Goal: Use online tool/utility: Utilize a website feature to perform a specific function

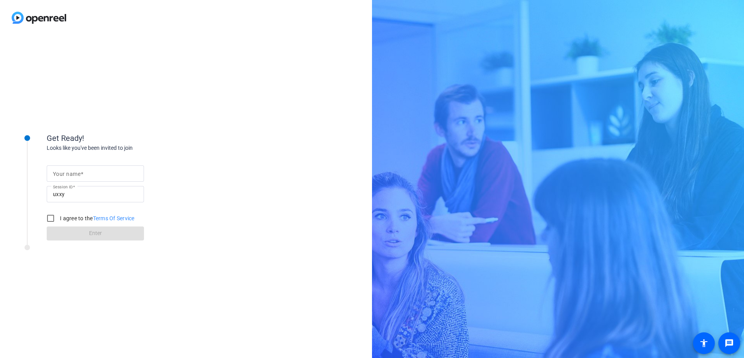
click at [93, 174] on input "Your name" at bounding box center [95, 173] width 85 height 9
type input "Corey Olson"
click at [73, 192] on input "uxxy" at bounding box center [95, 193] width 85 height 9
click at [71, 194] on input "uxxy" at bounding box center [95, 193] width 85 height 9
click at [48, 219] on input "I agree to the Terms Of Service" at bounding box center [51, 218] width 16 height 16
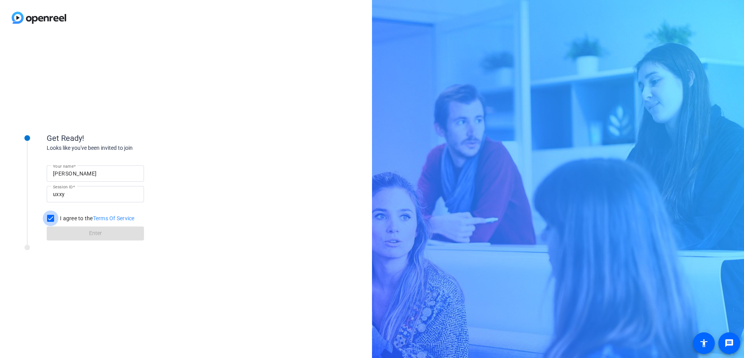
checkbox input "true"
click at [88, 234] on span at bounding box center [95, 233] width 97 height 19
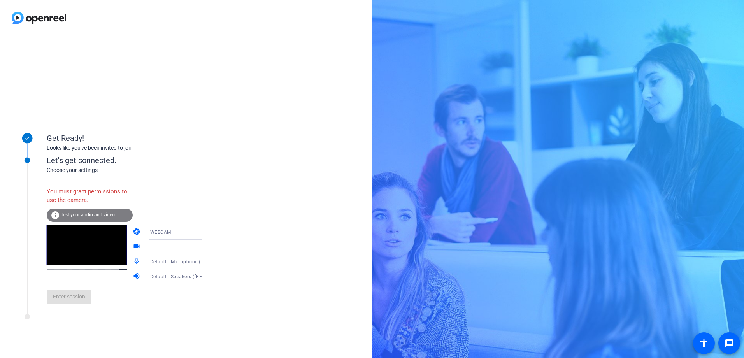
click at [86, 215] on span "Test your audio and video" at bounding box center [88, 214] width 54 height 5
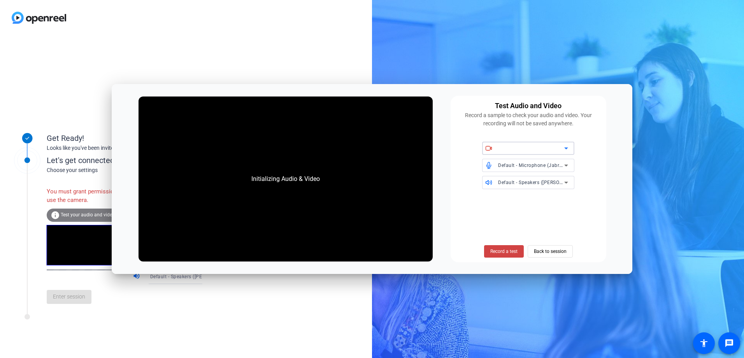
click at [298, 47] on div "Get Ready! Looks like you've been invited to join Let's get connected. Choose y…" at bounding box center [186, 196] width 372 height 322
click at [563, 255] on span "Back to session" at bounding box center [550, 251] width 33 height 15
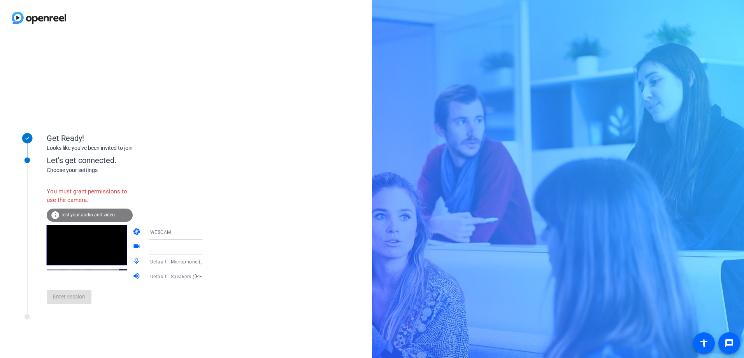
click at [69, 211] on div "info Test your audio and video" at bounding box center [90, 214] width 86 height 13
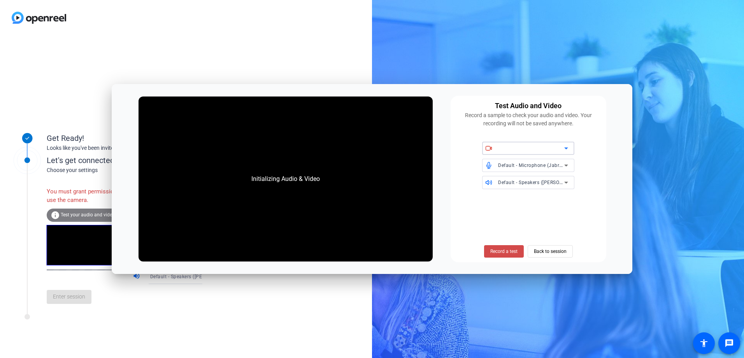
click at [513, 251] on span "Record a test" at bounding box center [503, 251] width 27 height 7
click at [507, 249] on span "Record a test" at bounding box center [503, 251] width 27 height 7
click at [510, 251] on span "Record a test" at bounding box center [503, 251] width 27 height 7
click at [558, 252] on span "Back to session" at bounding box center [550, 251] width 33 height 15
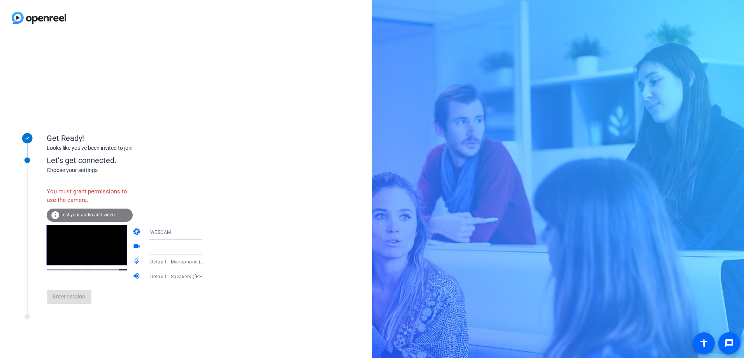
click at [85, 213] on span "Test your audio and video" at bounding box center [88, 214] width 54 height 5
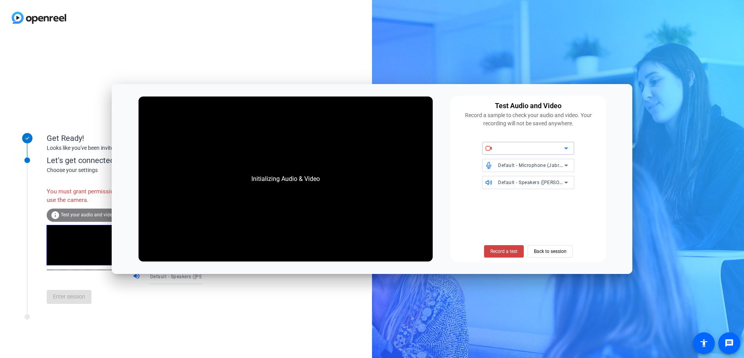
click at [567, 148] on icon at bounding box center [566, 148] width 4 height 2
click at [564, 150] on icon at bounding box center [565, 148] width 9 height 9
click at [549, 165] on span "Default - Microphone (Jabra Speak 710)" at bounding box center [543, 165] width 91 height 6
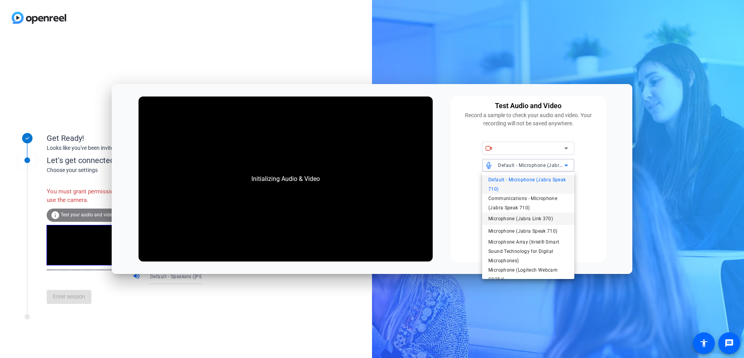
click at [513, 219] on span "Microphone (Jabra Link 370)" at bounding box center [520, 218] width 65 height 9
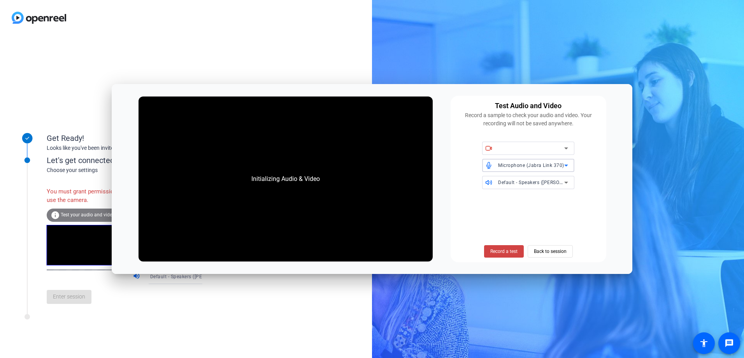
click at [551, 181] on span "Default - Speakers ([PERSON_NAME] 370)" at bounding box center [545, 182] width 94 height 6
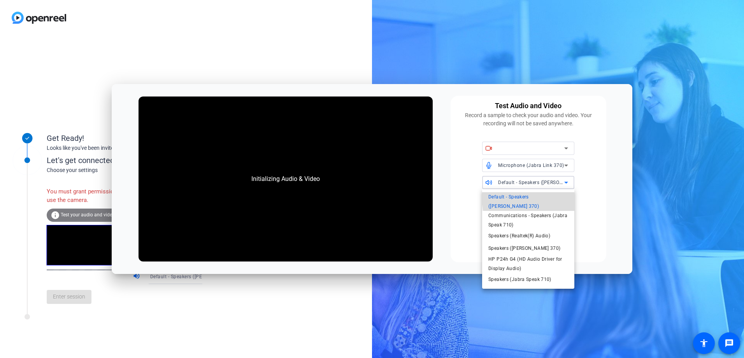
click at [544, 198] on span "Default - Speakers ([PERSON_NAME] 370)" at bounding box center [528, 201] width 80 height 19
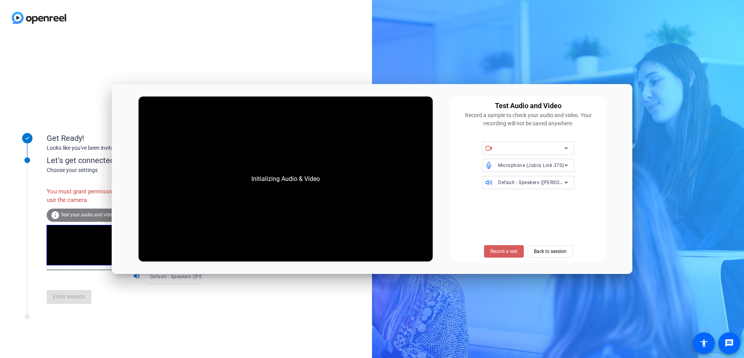
click at [500, 253] on span "Record a test" at bounding box center [503, 251] width 27 height 7
click at [558, 181] on span "Default - Speakers ([PERSON_NAME] 370)" at bounding box center [545, 182] width 94 height 6
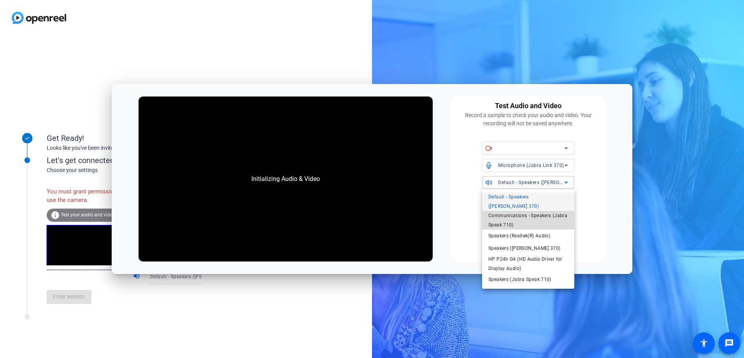
click at [536, 215] on span "Communications - Speakers (Jabra Speak 710)" at bounding box center [528, 220] width 80 height 19
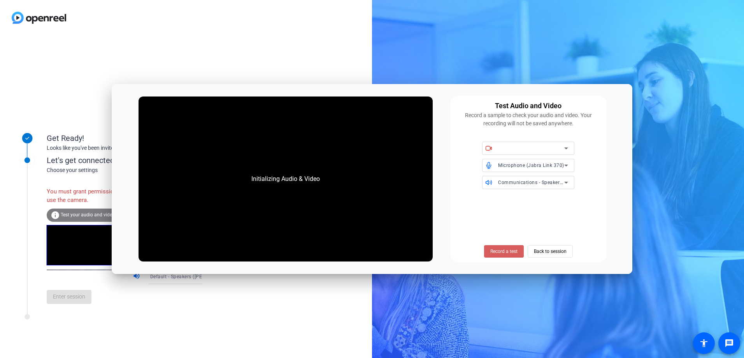
click at [508, 251] on span "Record a test" at bounding box center [503, 251] width 27 height 7
click at [557, 166] on span "Microphone (Jabra Link 370)" at bounding box center [531, 165] width 66 height 5
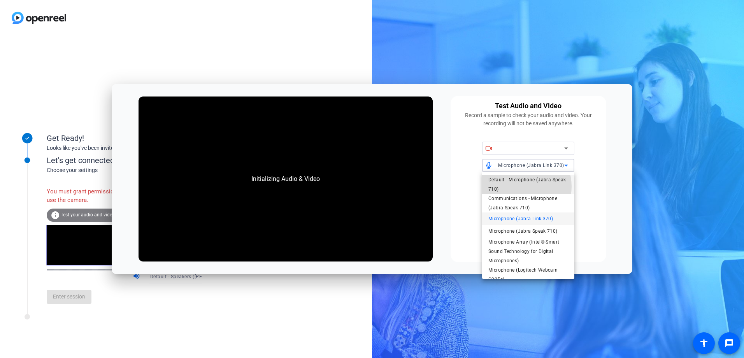
click at [520, 186] on span "Default - Microphone (Jabra Speak 710)" at bounding box center [528, 184] width 80 height 19
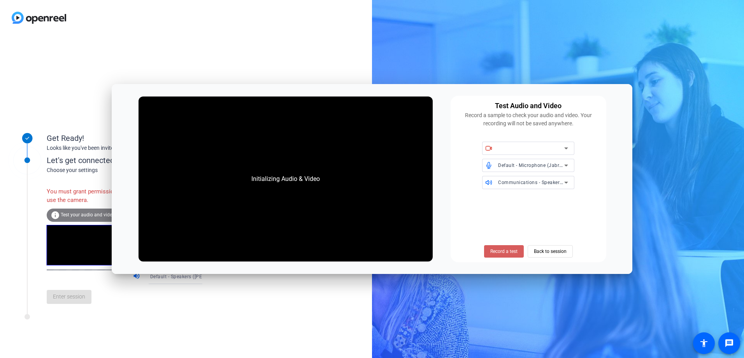
click at [509, 251] on span "Record a test" at bounding box center [503, 251] width 27 height 7
click at [518, 238] on div "Record a test Back to session" at bounding box center [528, 226] width 146 height 63
click at [565, 147] on icon at bounding box center [565, 148] width 9 height 9
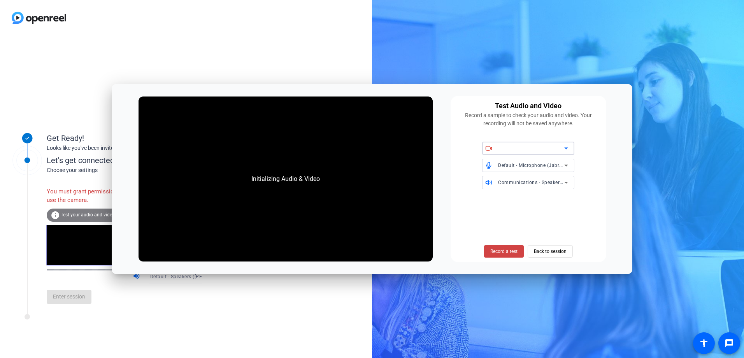
click at [565, 147] on icon at bounding box center [565, 148] width 9 height 9
click at [549, 252] on span "Back to session" at bounding box center [550, 251] width 33 height 15
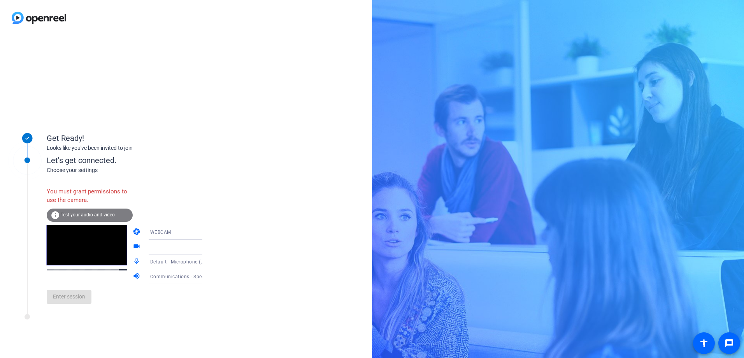
click at [205, 261] on icon at bounding box center [209, 261] width 9 height 9
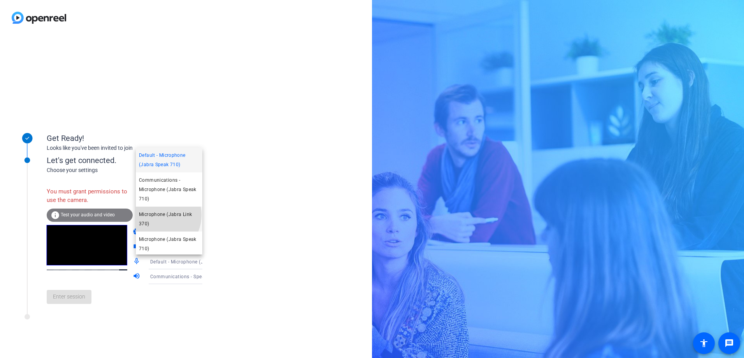
click at [157, 215] on span "Microphone (Jabra Link 370)" at bounding box center [169, 219] width 60 height 19
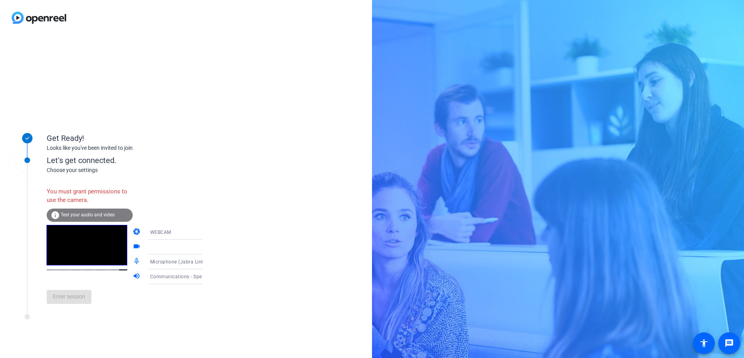
click at [178, 280] on div "Communications - Speakers (Jabra Speak 710)" at bounding box center [179, 276] width 58 height 10
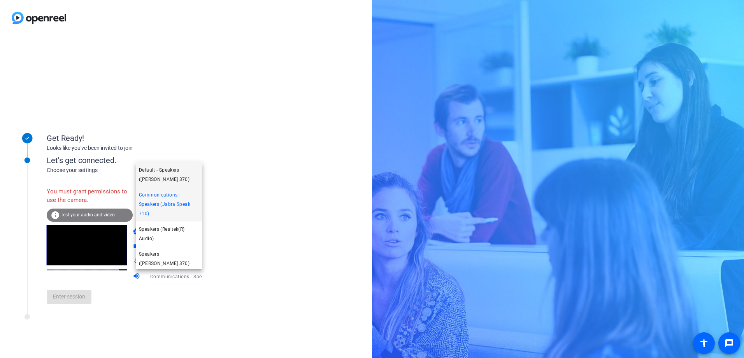
click at [176, 179] on span "Default - Speakers ([PERSON_NAME] 370)" at bounding box center [169, 174] width 60 height 19
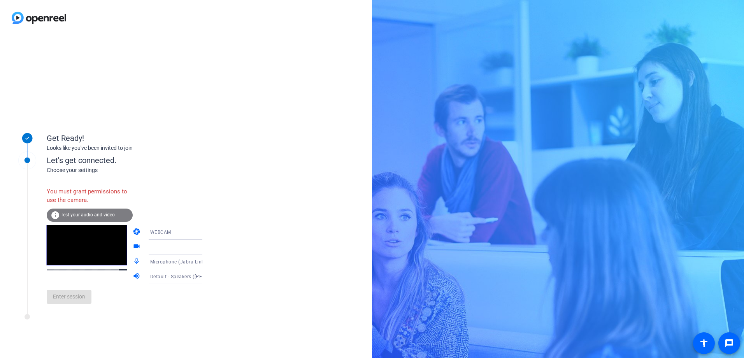
click at [91, 214] on span "Test your audio and video" at bounding box center [88, 214] width 54 height 5
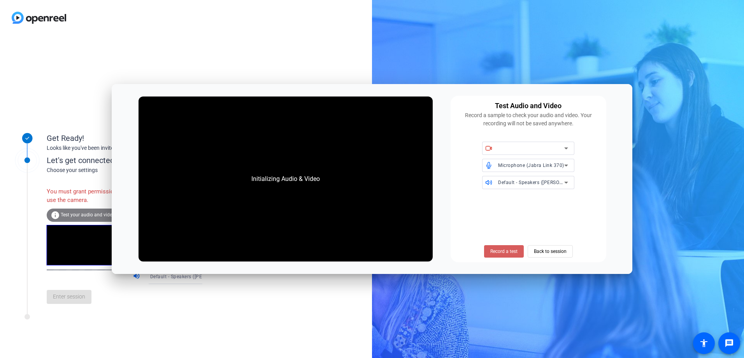
click at [498, 252] on span "Record a test" at bounding box center [503, 251] width 27 height 7
click at [545, 251] on span "Back to session" at bounding box center [550, 251] width 33 height 15
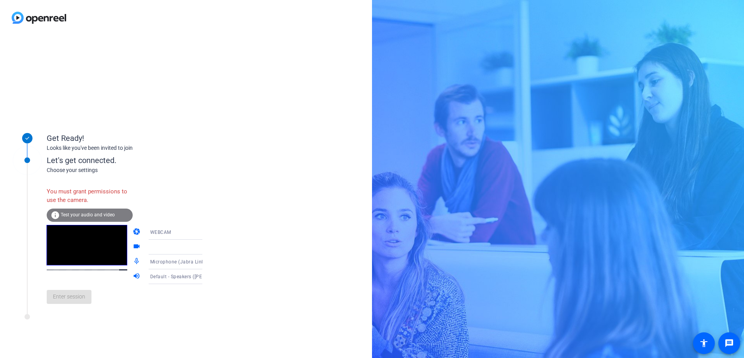
click at [78, 212] on div "info Test your audio and video" at bounding box center [90, 214] width 86 height 13
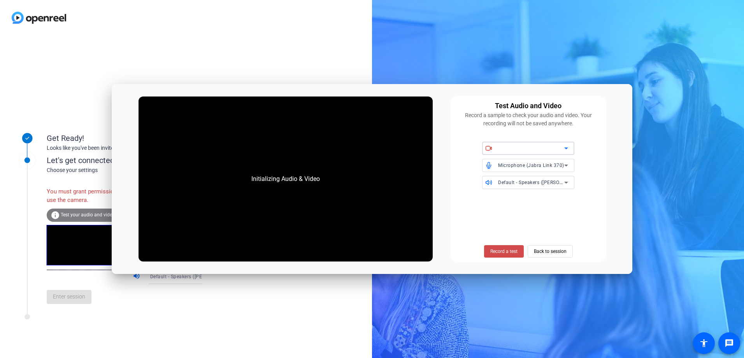
click at [503, 249] on span "Record a test" at bounding box center [503, 251] width 27 height 7
click at [565, 144] on mat-select at bounding box center [533, 148] width 70 height 9
click at [562, 151] on icon at bounding box center [565, 148] width 9 height 9
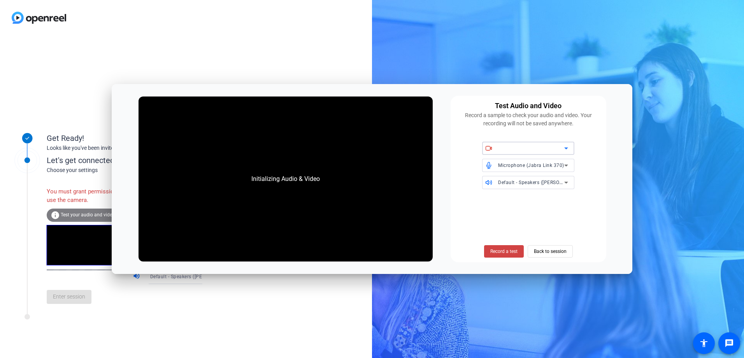
click at [562, 151] on icon at bounding box center [565, 148] width 9 height 9
click at [541, 250] on span "Back to session" at bounding box center [550, 251] width 33 height 15
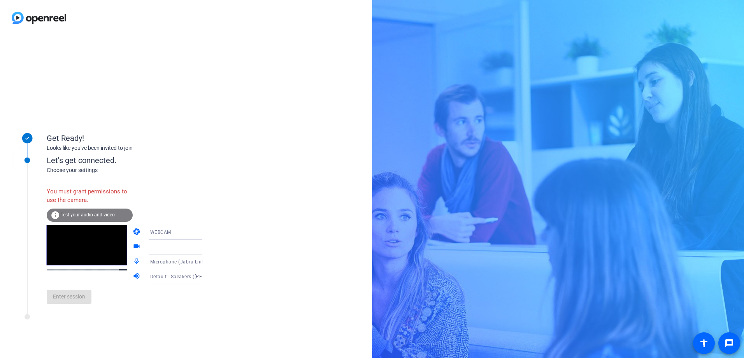
click at [205, 231] on icon at bounding box center [209, 232] width 9 height 9
click at [161, 264] on mat-option "DESKTOP" at bounding box center [169, 263] width 67 height 16
click at [189, 207] on div "Video stream not available. Please change the video source. info Test your audi…" at bounding box center [133, 246] width 172 height 126
click at [67, 307] on div "Enter session" at bounding box center [133, 297] width 172 height 26
click at [89, 217] on span "Test your audio and video" at bounding box center [88, 214] width 54 height 5
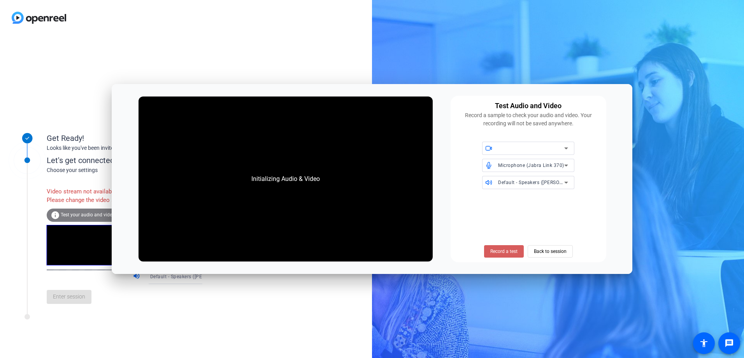
click at [509, 249] on span "Record a test" at bounding box center [503, 251] width 27 height 7
click at [507, 249] on span "Record a test" at bounding box center [503, 251] width 27 height 7
click at [557, 249] on span "Back to session" at bounding box center [550, 251] width 33 height 15
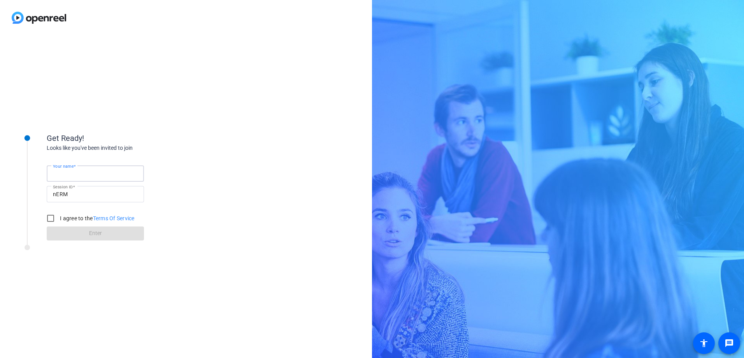
click at [60, 178] on input "Your name" at bounding box center [95, 173] width 85 height 9
type input "[PERSON_NAME]"
click at [48, 218] on input "I agree to the Terms Of Service" at bounding box center [51, 218] width 16 height 16
checkbox input "true"
click at [87, 231] on span at bounding box center [95, 233] width 97 height 19
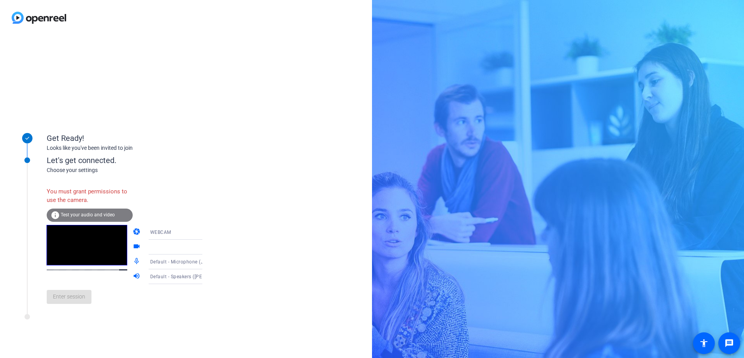
click at [52, 212] on mat-icon "info" at bounding box center [55, 214] width 9 height 9
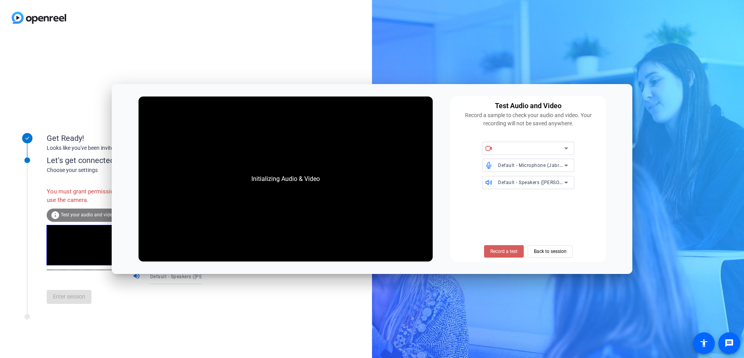
click at [518, 252] on span at bounding box center [504, 251] width 40 height 19
click at [560, 251] on span "Back to session" at bounding box center [550, 251] width 33 height 15
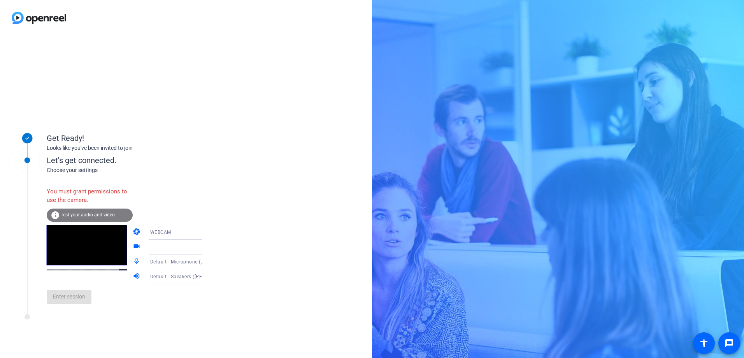
click at [205, 231] on icon at bounding box center [209, 232] width 9 height 9
click at [176, 261] on mat-option "DESKTOP" at bounding box center [169, 263] width 67 height 16
click at [184, 248] on div "Screen Sharing" at bounding box center [179, 247] width 58 height 10
click at [172, 264] on span "Screen Sharing" at bounding box center [155, 261] width 33 height 9
click at [263, 243] on div "Get Ready! Looks like you've been invited to join Let's get connected. Choose y…" at bounding box center [186, 196] width 372 height 322
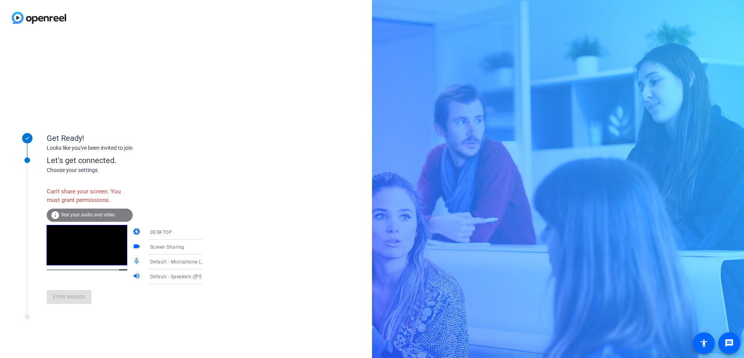
click at [67, 215] on span "Test your audio and video" at bounding box center [88, 214] width 54 height 5
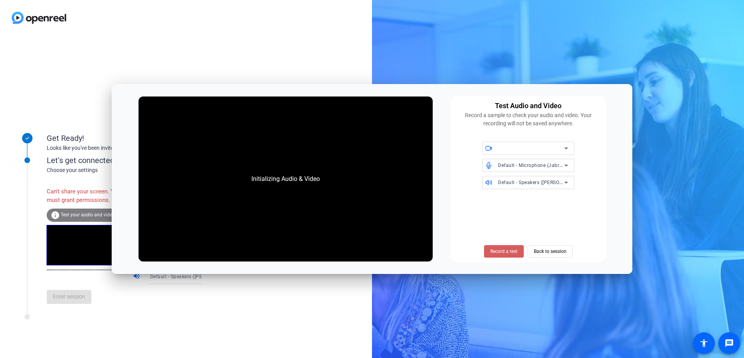
click at [501, 247] on span at bounding box center [504, 251] width 40 height 19
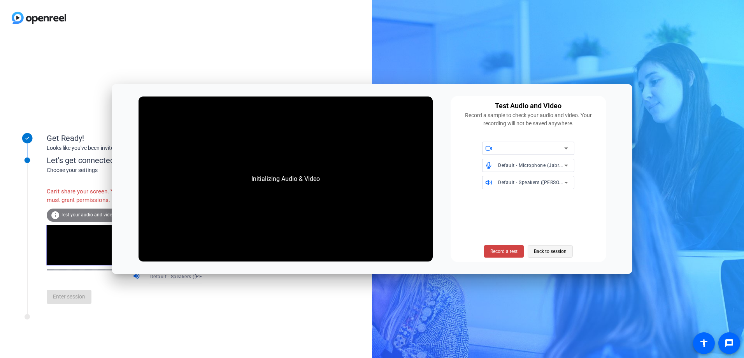
click at [541, 246] on span "Back to session" at bounding box center [550, 251] width 33 height 15
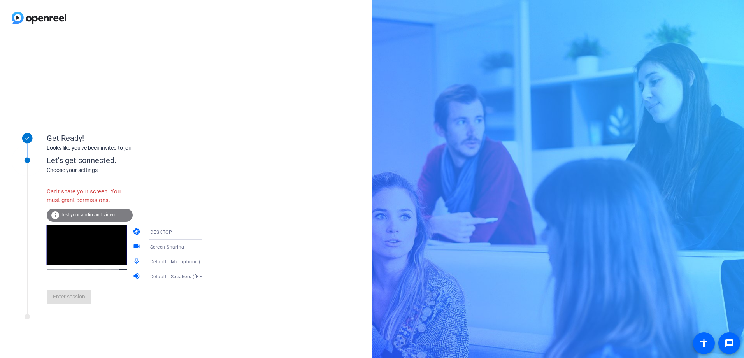
click at [81, 214] on span "Test your audio and video" at bounding box center [88, 214] width 54 height 5
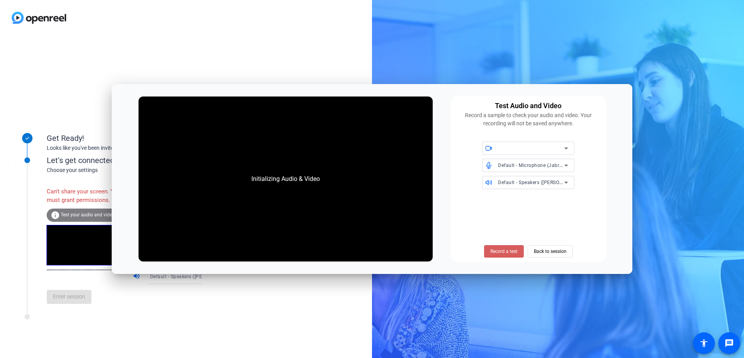
click at [508, 247] on span at bounding box center [504, 251] width 40 height 19
click at [556, 251] on span "Back to session" at bounding box center [550, 251] width 33 height 15
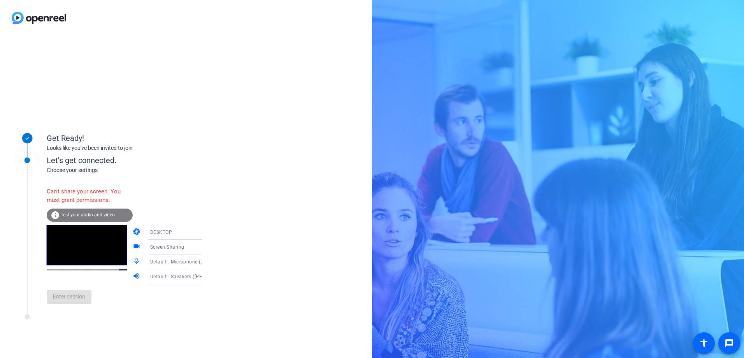
click at [89, 214] on span "Test your audio and video" at bounding box center [88, 214] width 54 height 5
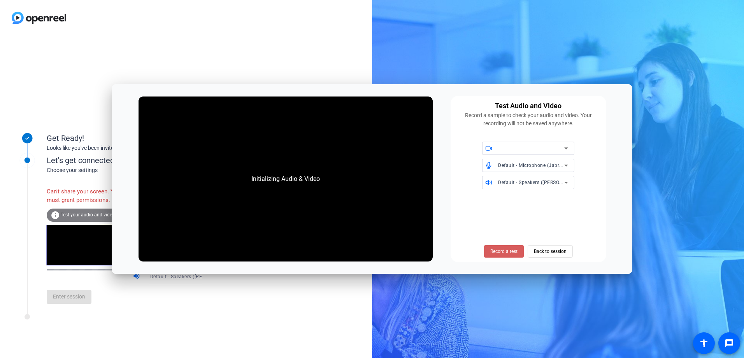
click at [500, 252] on span "Record a test" at bounding box center [503, 251] width 27 height 7
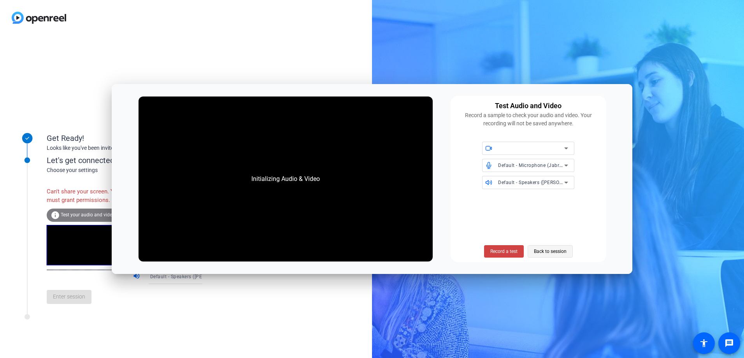
click at [557, 253] on span "Back to session" at bounding box center [550, 251] width 33 height 15
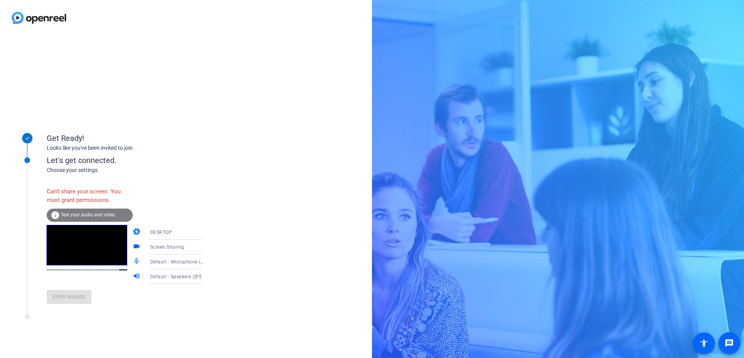
click at [268, 205] on div "Get Ready! Looks like you've been invited to join Let's get connected. Choose y…" at bounding box center [186, 196] width 372 height 322
click at [68, 216] on span "Test your audio and video" at bounding box center [88, 214] width 54 height 5
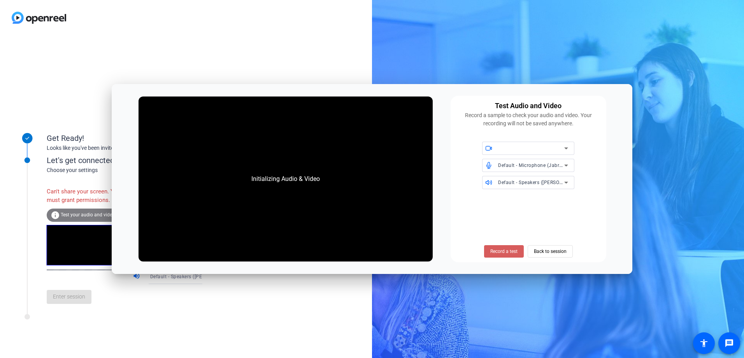
click at [513, 249] on span "Record a test" at bounding box center [503, 251] width 27 height 7
click at [549, 250] on span "Back to session" at bounding box center [550, 251] width 33 height 15
